Goal: Find contact information: Find contact information

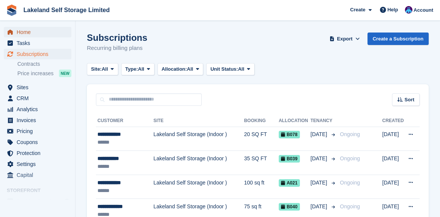
click at [26, 33] on span "Home" at bounding box center [39, 32] width 45 height 11
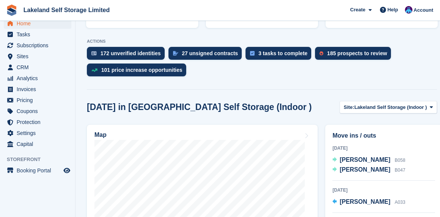
scroll to position [189, 0]
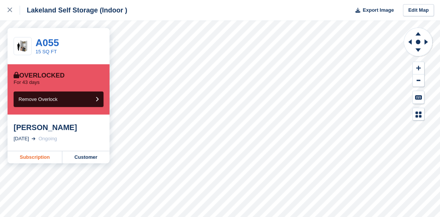
click at [28, 157] on link "Subscription" at bounding box center [35, 157] width 55 height 12
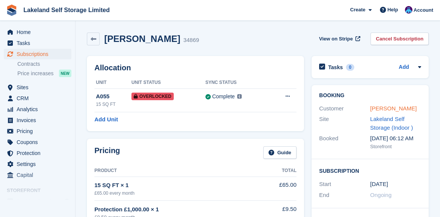
click at [381, 111] on link "Annette Dale" at bounding box center [393, 108] width 46 height 6
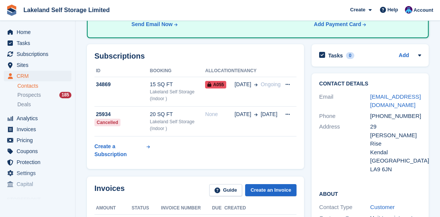
scroll to position [113, 0]
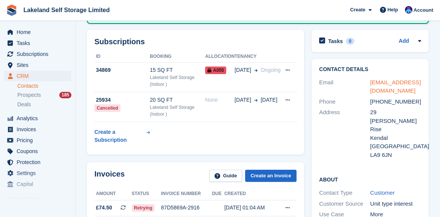
click at [380, 85] on link "daleannette1955@gmail.com" at bounding box center [395, 86] width 51 height 15
